Goal: Task Accomplishment & Management: Use online tool/utility

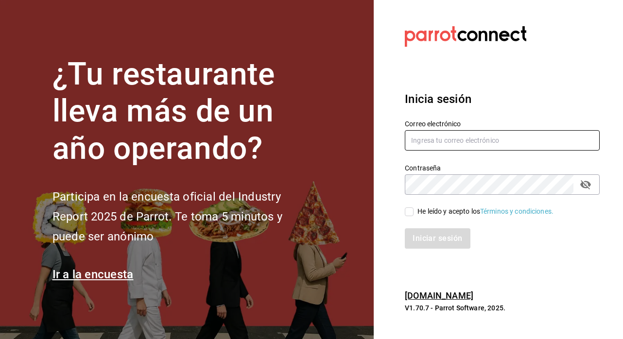
click at [453, 150] on input "text" at bounding box center [502, 140] width 195 height 20
type input "[PERSON_NAME][EMAIL_ADDRESS][PERSON_NAME][DOMAIN_NAME]"
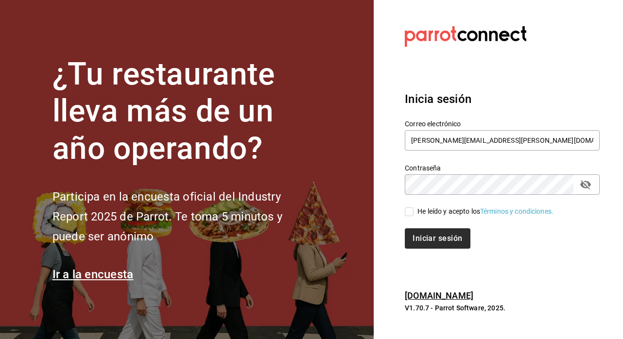
drag, startPoint x: 409, startPoint y: 211, endPoint x: 434, endPoint y: 235, distance: 34.4
click at [409, 211] on input "He leído y acepto los Términos y condiciones." at bounding box center [409, 212] width 9 height 9
checkbox input "true"
click at [434, 235] on button "Iniciar sesión" at bounding box center [438, 239] width 66 height 20
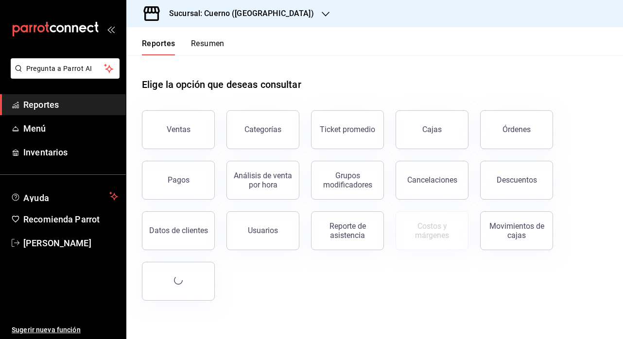
click at [233, 16] on h3 "Sucursal: Cuerno (Andares)" at bounding box center [237, 14] width 153 height 12
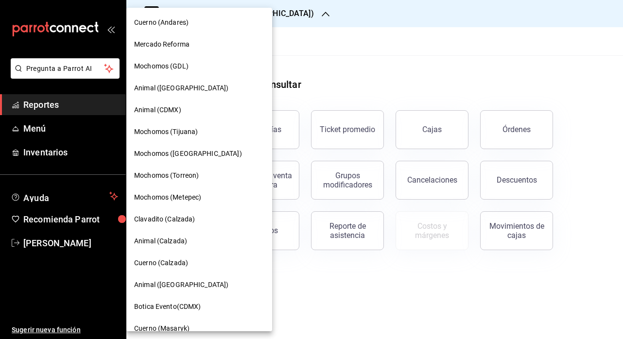
click at [167, 219] on span "Clavadito (Calzada)" at bounding box center [164, 219] width 61 height 10
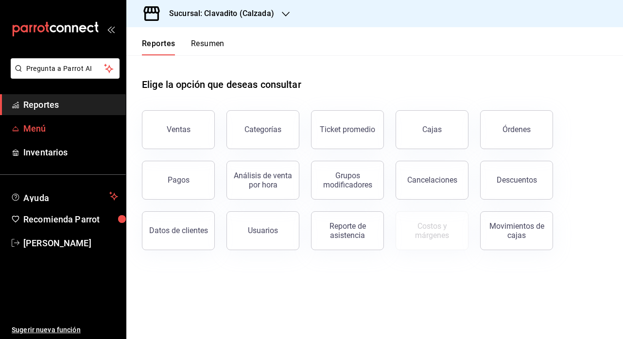
click at [48, 127] on span "Menú" at bounding box center [70, 128] width 95 height 13
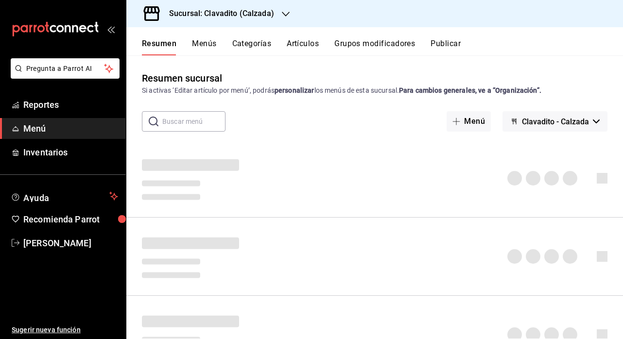
click at [295, 40] on button "Artículos" at bounding box center [303, 47] width 32 height 17
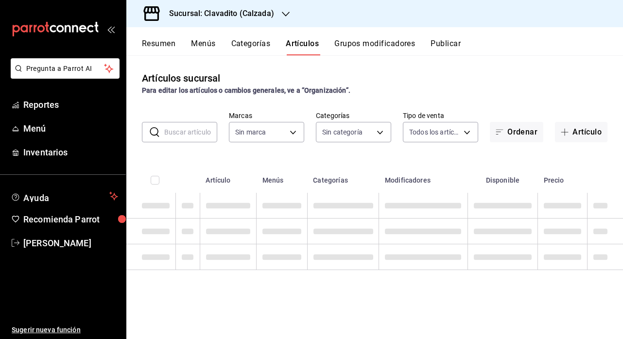
type input "7c6329b2-7c80-4d0a-92e1-359a60270725"
click at [194, 135] on input "text" at bounding box center [190, 132] width 53 height 19
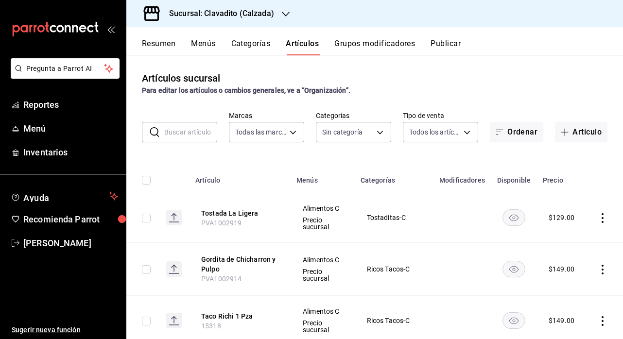
type input "baf57ed1-919f-4c82-8763-5f61bb5ecf6c,a733550a-1833-4f39-b337-4b288d8ef239,37b97…"
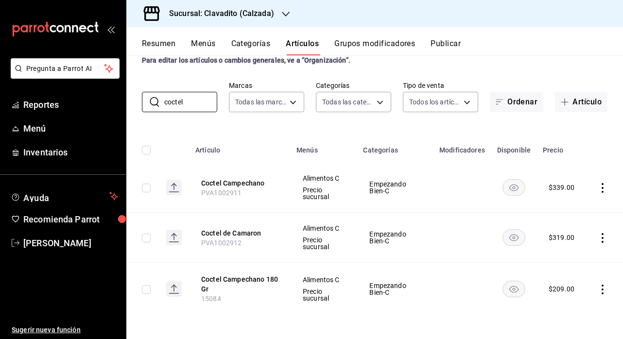
scroll to position [30, 0]
drag, startPoint x: 240, startPoint y: 194, endPoint x: 193, endPoint y: 194, distance: 47.2
click at [193, 194] on th "Coctel Campechano PVA1002911" at bounding box center [240, 188] width 101 height 50
copy span "PVA1002911"
drag, startPoint x: 241, startPoint y: 243, endPoint x: 192, endPoint y: 243, distance: 49.1
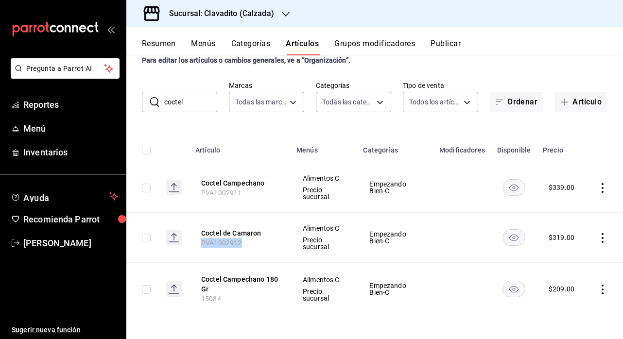
click at [192, 243] on th "Coctel de Camaron PVA1002912" at bounding box center [240, 238] width 101 height 50
copy span "PVA1002912"
drag, startPoint x: 194, startPoint y: 102, endPoint x: 97, endPoint y: 98, distance: 96.3
click at [97, 98] on div "Pregunta a Parrot AI Reportes Menú Inventarios Ayuda Recomienda Parrot Ely Mend…" at bounding box center [311, 169] width 623 height 339
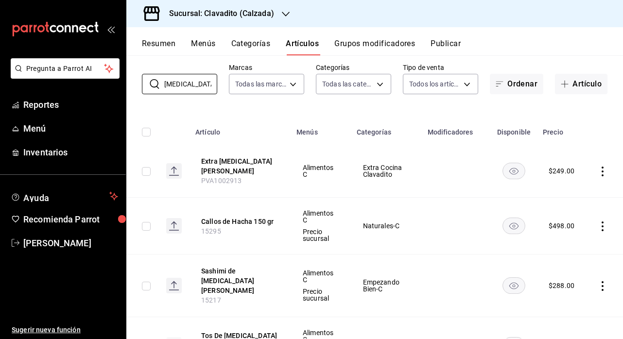
scroll to position [55, 0]
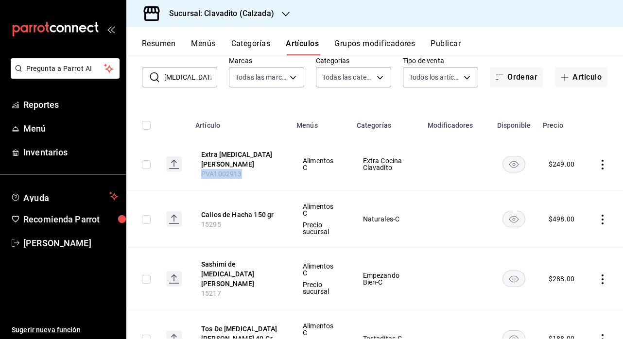
drag, startPoint x: 240, startPoint y: 167, endPoint x: 172, endPoint y: 167, distance: 67.6
click at [172, 167] on tr "Extra Callo de Hacha PVA1002913 Alimentos C Extra Cocina Clavadito $ 249.00" at bounding box center [374, 164] width 497 height 53
copy span "PVA1002913"
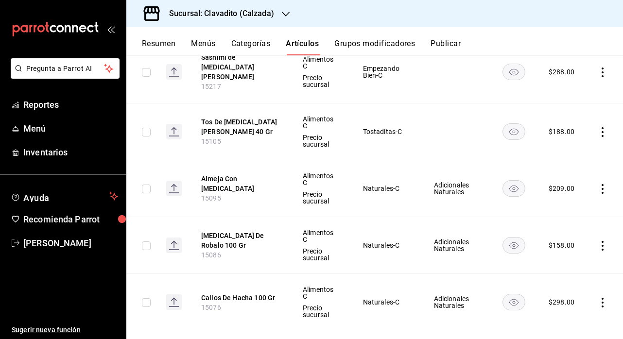
scroll to position [263, 0]
drag, startPoint x: 223, startPoint y: 130, endPoint x: 192, endPoint y: 130, distance: 30.6
click at [192, 130] on th "Tos De Callo De Hacha 40 Gr 15105" at bounding box center [240, 131] width 101 height 57
copy span "15105"
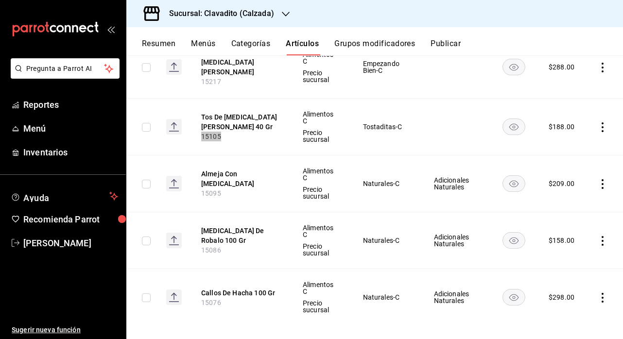
scroll to position [265, 0]
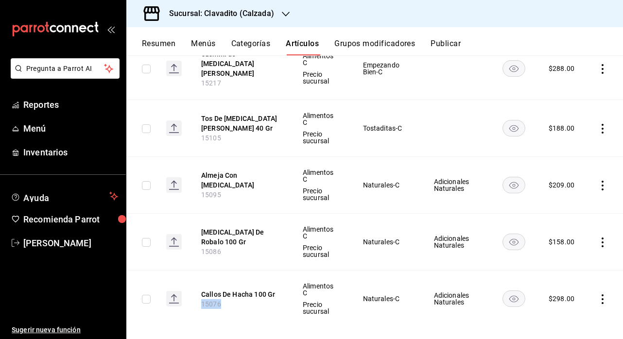
drag, startPoint x: 219, startPoint y: 294, endPoint x: 181, endPoint y: 294, distance: 38.4
click at [180, 294] on tr "Callos De Hacha 100 Gr 15076 Alimentos C Precio sucursal Naturales-C Adicionale…" at bounding box center [374, 299] width 497 height 57
copy span "15076"
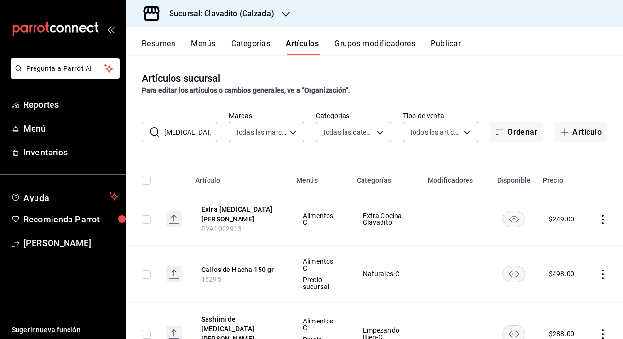
scroll to position [0, 0]
drag, startPoint x: 184, startPoint y: 134, endPoint x: 135, endPoint y: 133, distance: 49.1
click at [135, 133] on div "​ callo ​ Marcas Todas las marcas, Sin marca 7c6329b2-7c80-4d0a-92e1-359a602707…" at bounding box center [374, 126] width 497 height 31
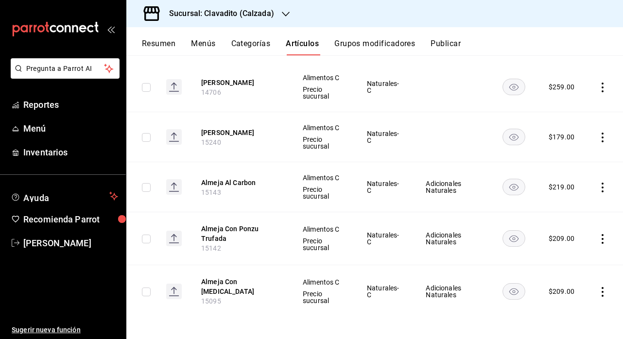
scroll to position [130, 0]
drag, startPoint x: 223, startPoint y: 248, endPoint x: 186, endPoint y: 248, distance: 37.4
click at [186, 248] on tr "Almeja Con Ponzu Trufada 15142 Alimentos C Precio sucursal Naturales-C Adiciona…" at bounding box center [374, 239] width 497 height 53
copy span "15142"
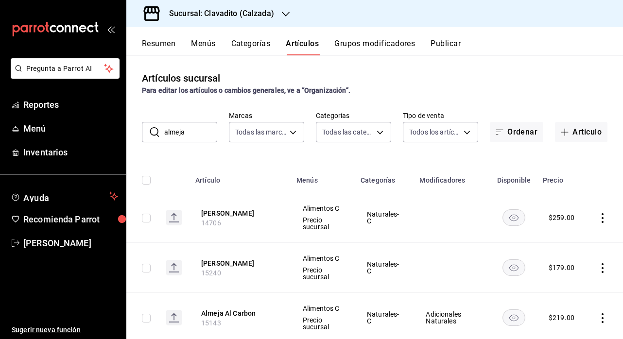
scroll to position [0, 0]
drag, startPoint x: 194, startPoint y: 134, endPoint x: 131, endPoint y: 134, distance: 62.7
click at [131, 134] on div "​ almeja ​ Marcas Todas las marcas, Sin marca 7c6329b2-7c80-4d0a-92e1-359a60270…" at bounding box center [374, 126] width 497 height 31
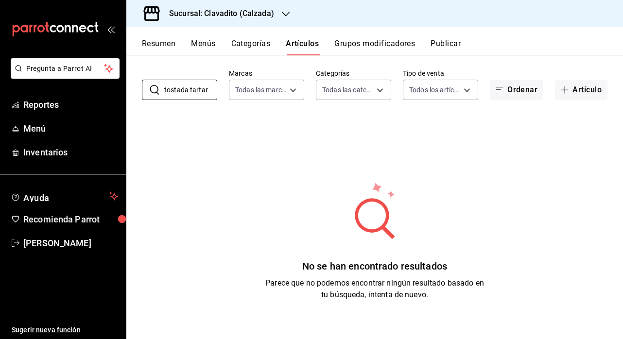
scroll to position [49, 0]
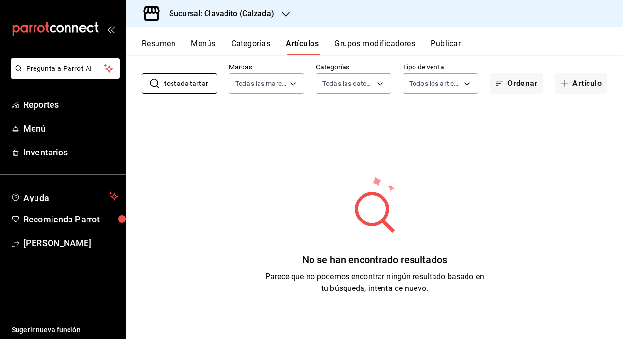
drag, startPoint x: 212, startPoint y: 80, endPoint x: 133, endPoint y: 80, distance: 78.8
click at [133, 80] on div "​ tostada tartar ​ Marcas Todas las marcas, Sin marca 7c6329b2-7c80-4d0a-92e1-3…" at bounding box center [374, 78] width 497 height 31
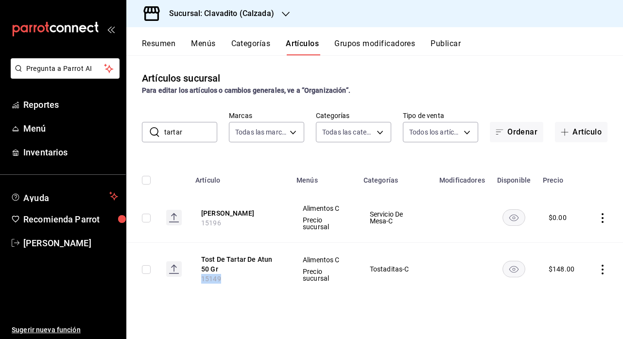
drag, startPoint x: 220, startPoint y: 280, endPoint x: 184, endPoint y: 280, distance: 36.0
click at [184, 280] on tr "Tost De Tartar De Atun 50 Gr 15149 Alimentos C Precio sucursal Tostaditas-C $ 1…" at bounding box center [374, 269] width 497 height 53
copy span "15149"
drag, startPoint x: 184, startPoint y: 133, endPoint x: 117, endPoint y: 133, distance: 67.1
click at [117, 133] on div "Pregunta a Parrot AI Reportes Menú Inventarios Ayuda Recomienda Parrot Ely Mend…" at bounding box center [311, 169] width 623 height 339
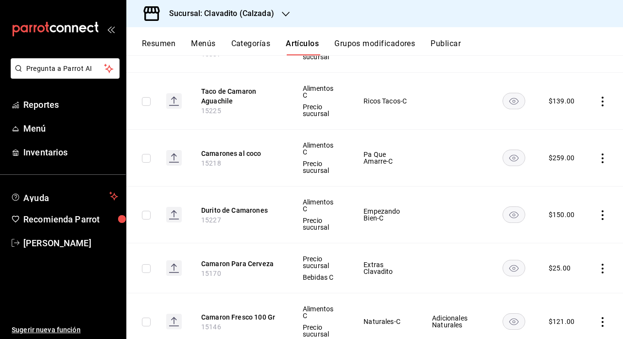
scroll to position [566, 0]
click at [518, 152] on rect "availability-product" at bounding box center [514, 157] width 22 height 16
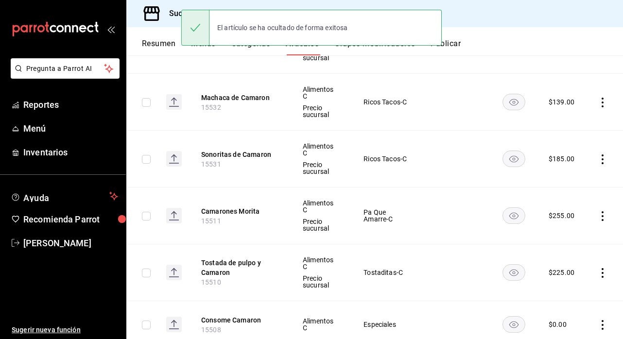
scroll to position [68, 0]
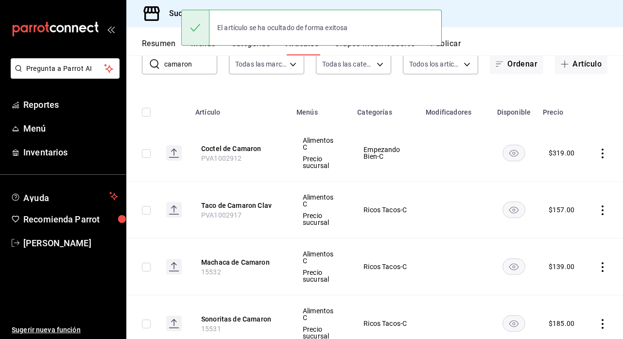
click at [198, 65] on input "camaron" at bounding box center [190, 63] width 53 height 19
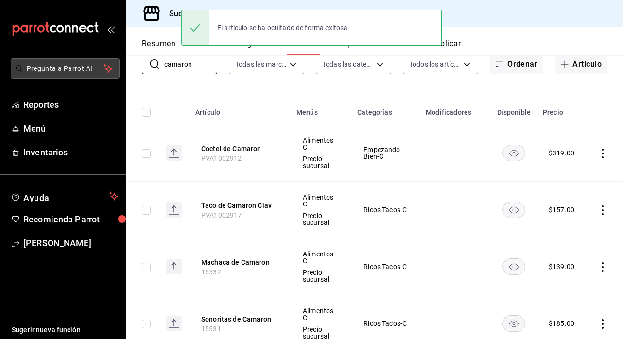
drag, startPoint x: 198, startPoint y: 65, endPoint x: 101, endPoint y: 65, distance: 96.8
click at [101, 65] on div "Pregunta a Parrot AI Reportes Menú Inventarios Ayuda Recomienda Parrot Ely Mend…" at bounding box center [311, 169] width 623 height 339
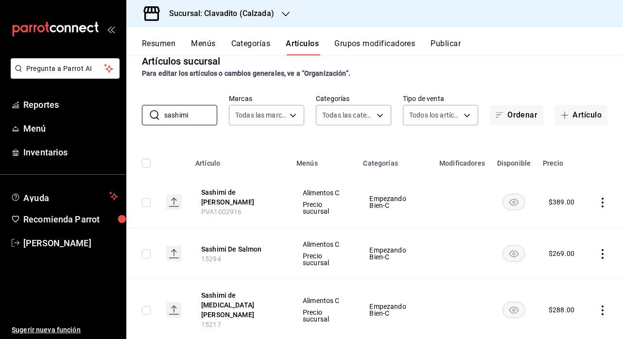
scroll to position [18, 0]
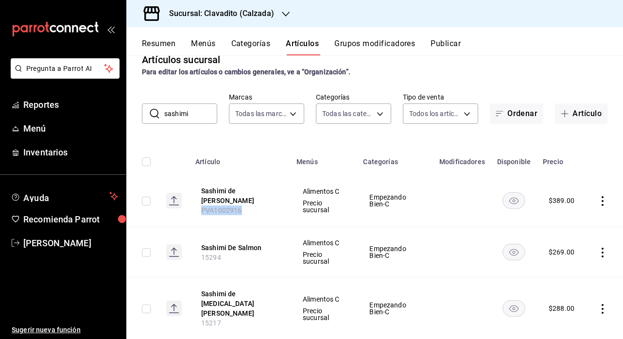
drag, startPoint x: 244, startPoint y: 205, endPoint x: 180, endPoint y: 205, distance: 63.2
click at [180, 205] on tr "Sashimi de Totoaba PVA1002916 Alimentos C Precio sucursal Empezando Bien-C $ 38…" at bounding box center [374, 201] width 497 height 53
copy span "PVA1002916"
drag, startPoint x: 201, startPoint y: 110, endPoint x: 106, endPoint y: 106, distance: 95.4
click at [106, 110] on div "Pregunta a Parrot AI Reportes Menú Inventarios Ayuda Recomienda Parrot Ely Mend…" at bounding box center [311, 169] width 623 height 339
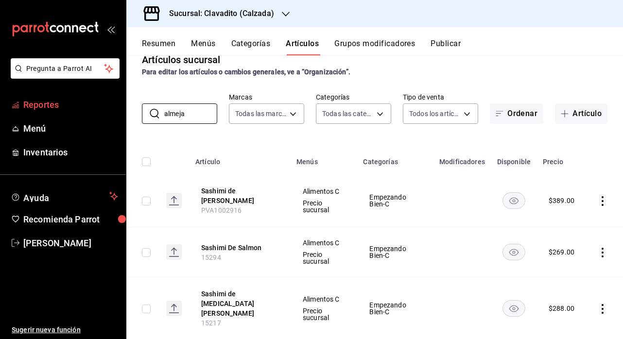
type input "almeja"
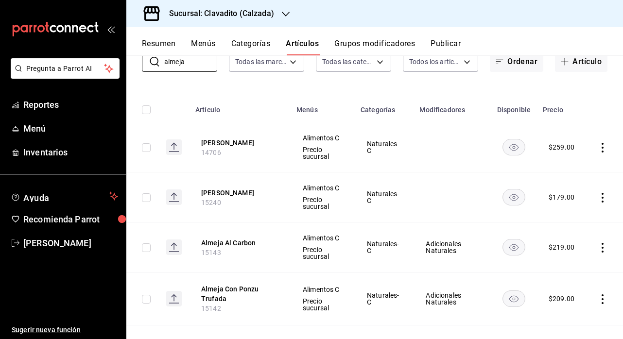
scroll to position [0, 0]
